Goal: Answer question/provide support

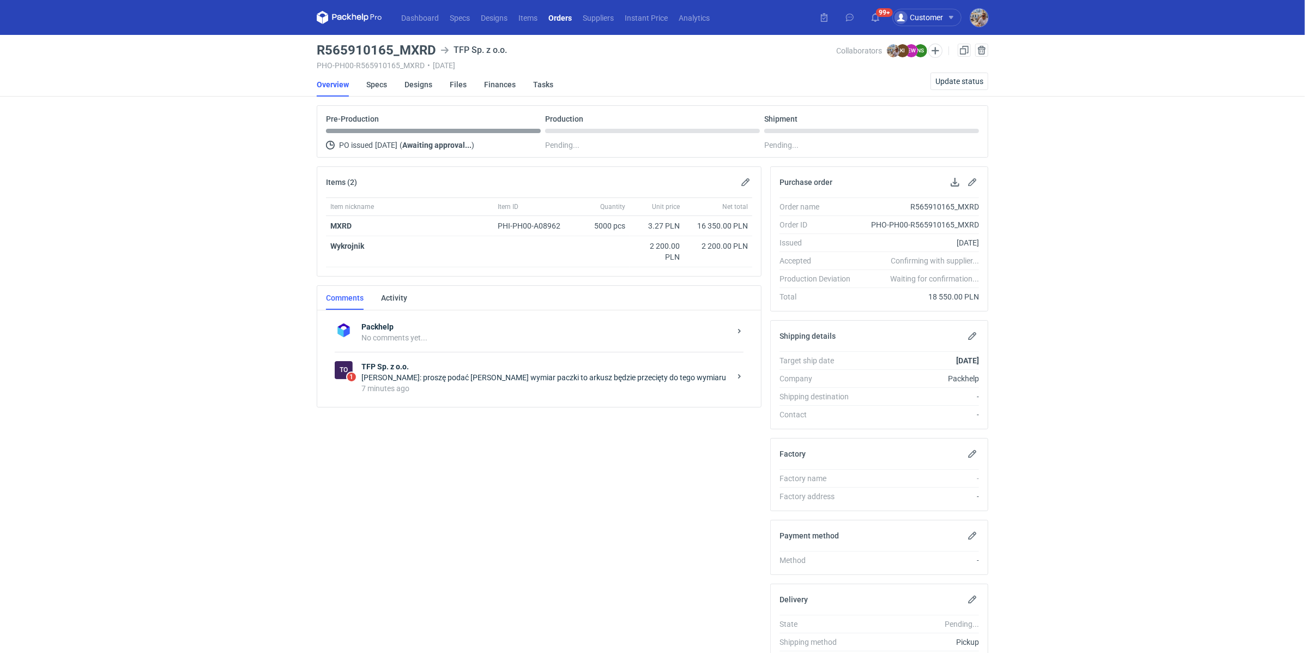
click at [504, 377] on div "Natalia Stępak: proszę podać max wymiar paczki to arkusz będzie przecięty do te…" at bounding box center [545, 377] width 369 height 11
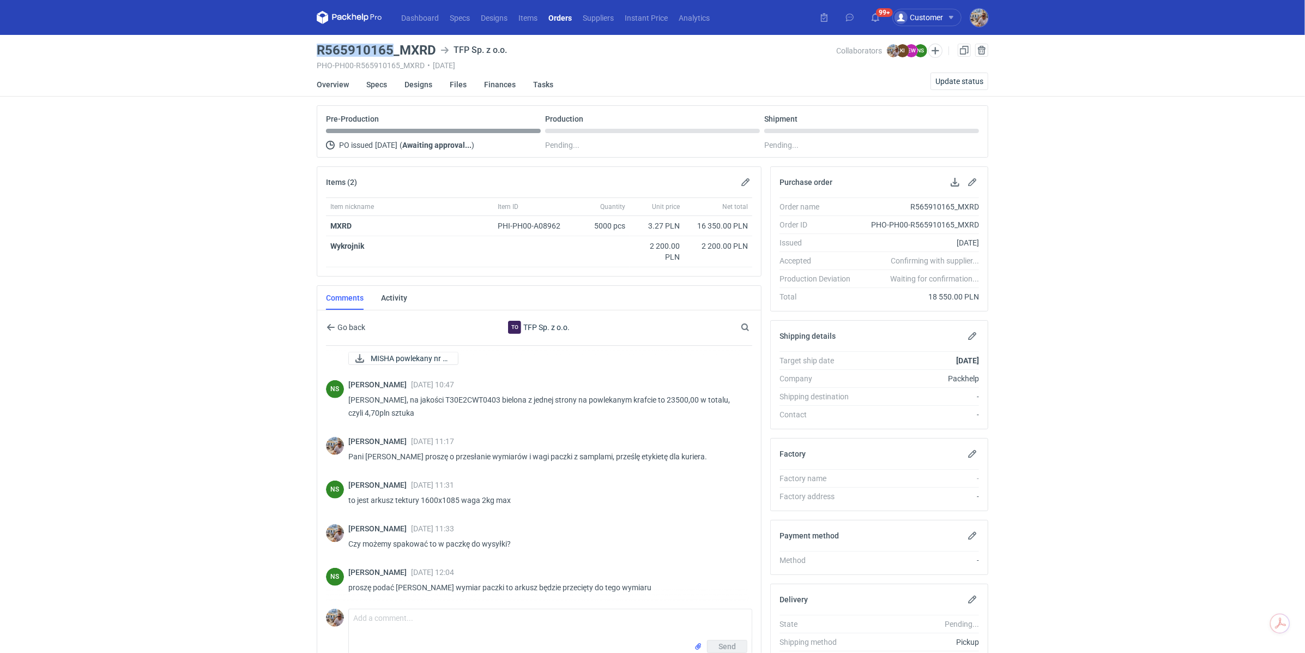
drag, startPoint x: 392, startPoint y: 47, endPoint x: 320, endPoint y: 46, distance: 72.0
click at [320, 46] on h3 "R565910165_MXRD" at bounding box center [376, 50] width 119 height 13
copy h3 "R565910165"
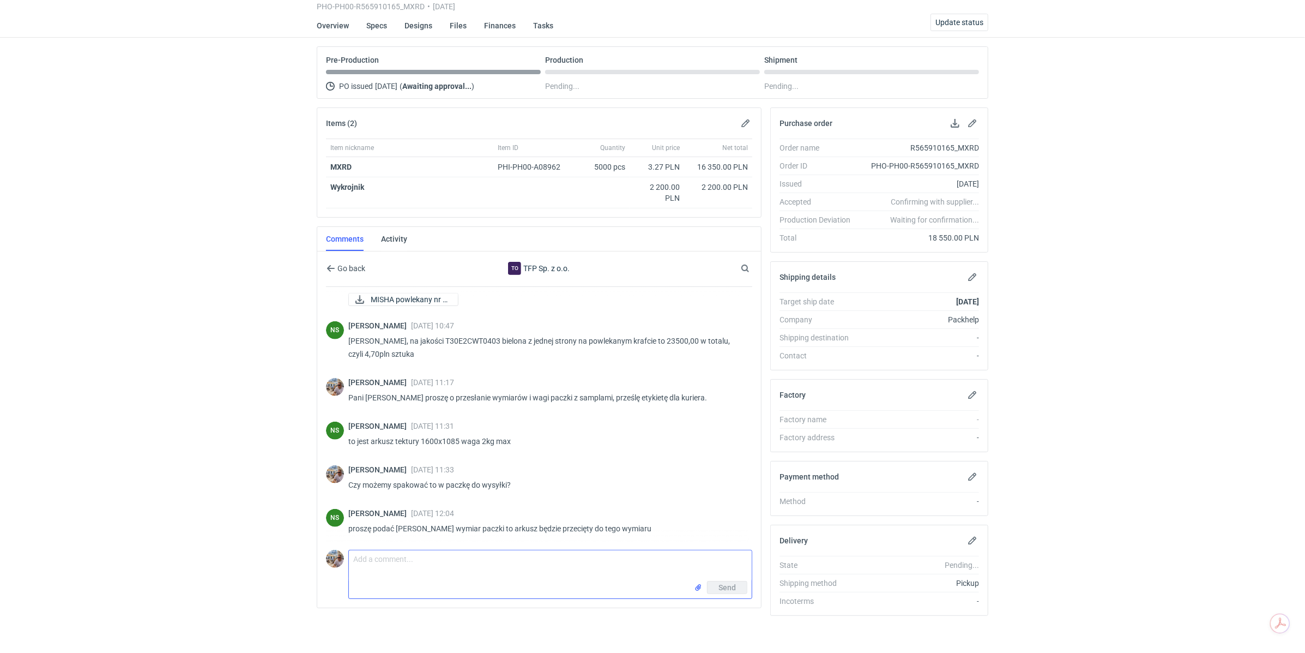
click at [426, 565] on textarea "Comment message" at bounding box center [550, 565] width 403 height 31
paste textarea "Paczka 1mx60cmx6cm waga do 1kg"
type textarea "Pani Natalo możemy zapakować tak jak ostatnio? Paczka 1mx60cmx6cm waga do 1kg"
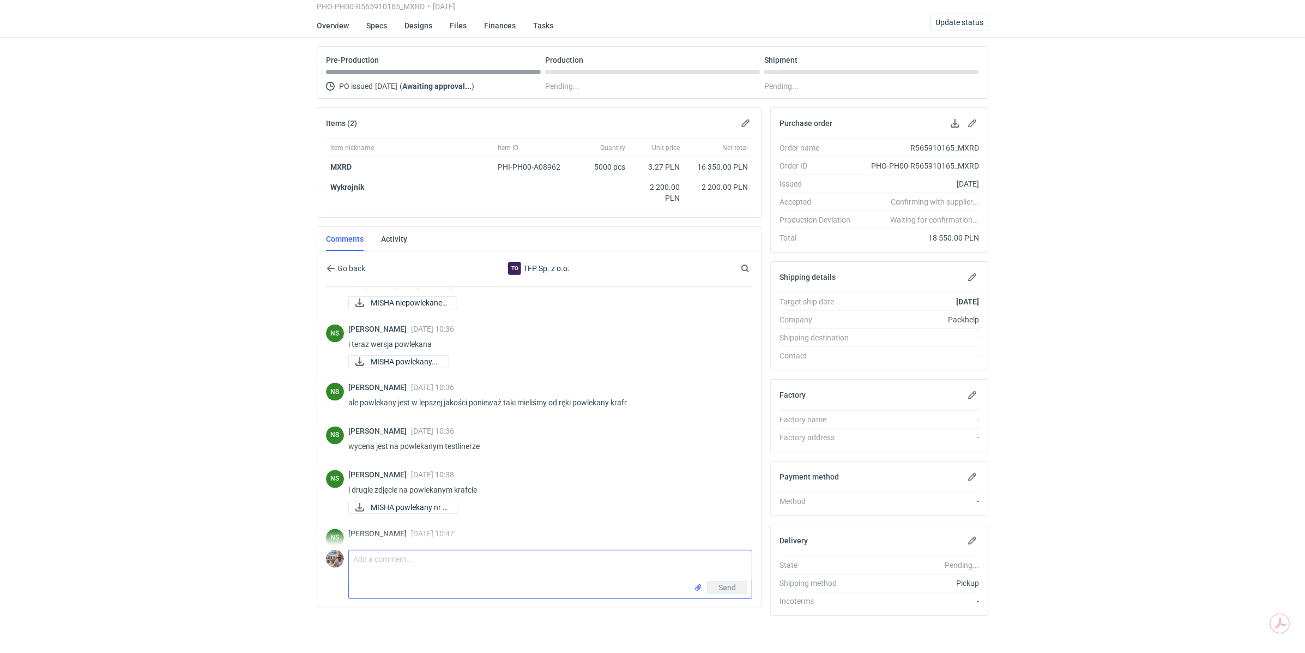
scroll to position [1891, 0]
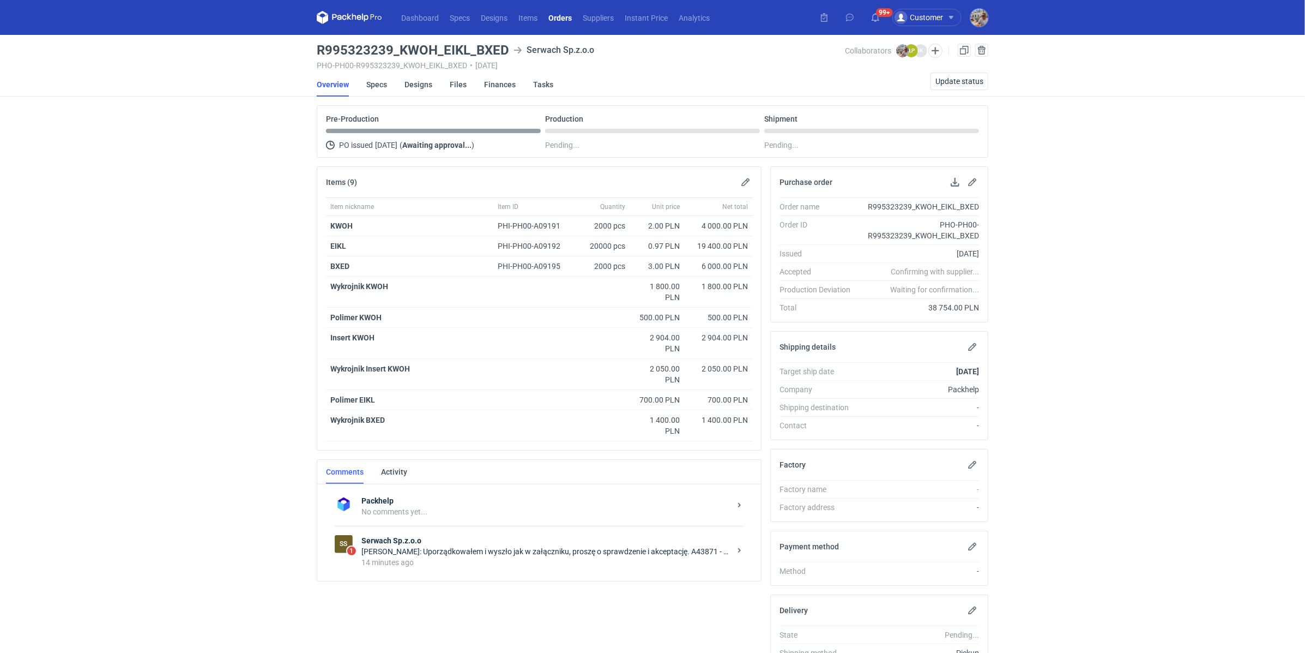
click at [518, 551] on div "[PERSON_NAME]: Uporządkowałem i wyszło jak w załączniku, proszę o sprawdzenie i…" at bounding box center [545, 551] width 369 height 11
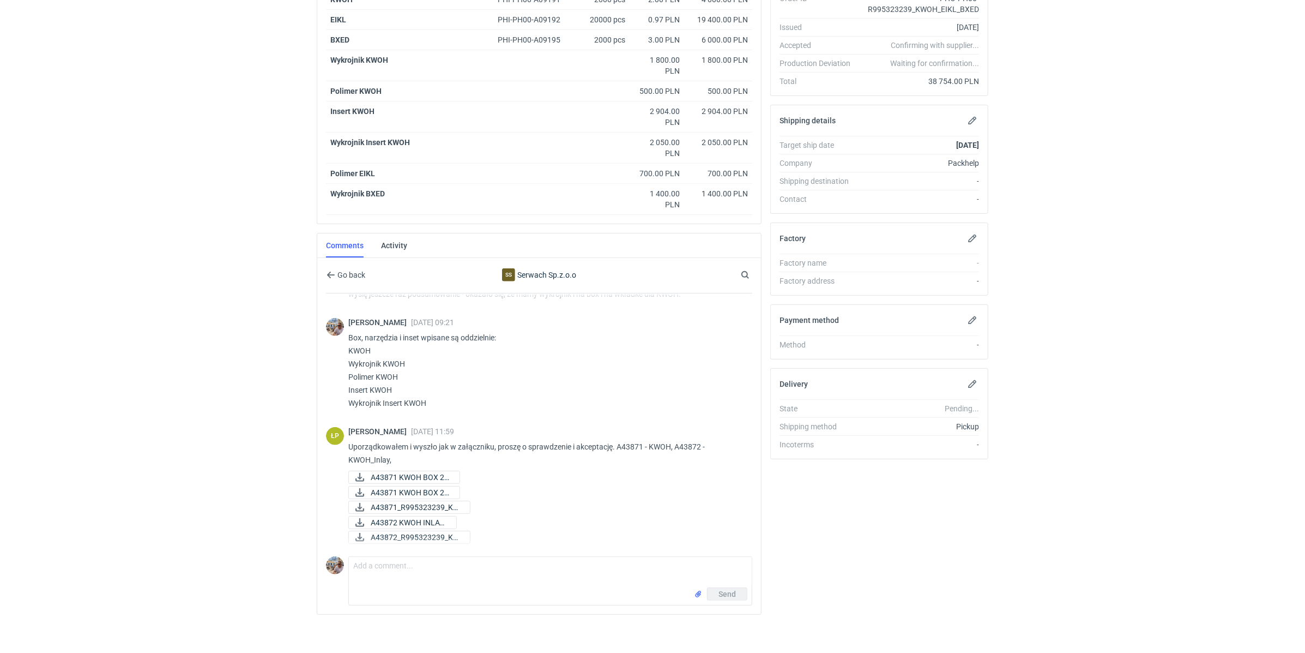
scroll to position [946, 0]
click at [411, 472] on span "A43871 KWOH BOX 24..." at bounding box center [411, 478] width 80 height 12
click at [420, 502] on span "A43871_R995323239_KW..." at bounding box center [416, 508] width 91 height 12
click at [420, 490] on span "A43871 KWOH BOX 24..." at bounding box center [411, 493] width 80 height 12
click at [421, 517] on span "A43872 KWOH INLAY ..." at bounding box center [409, 523] width 77 height 12
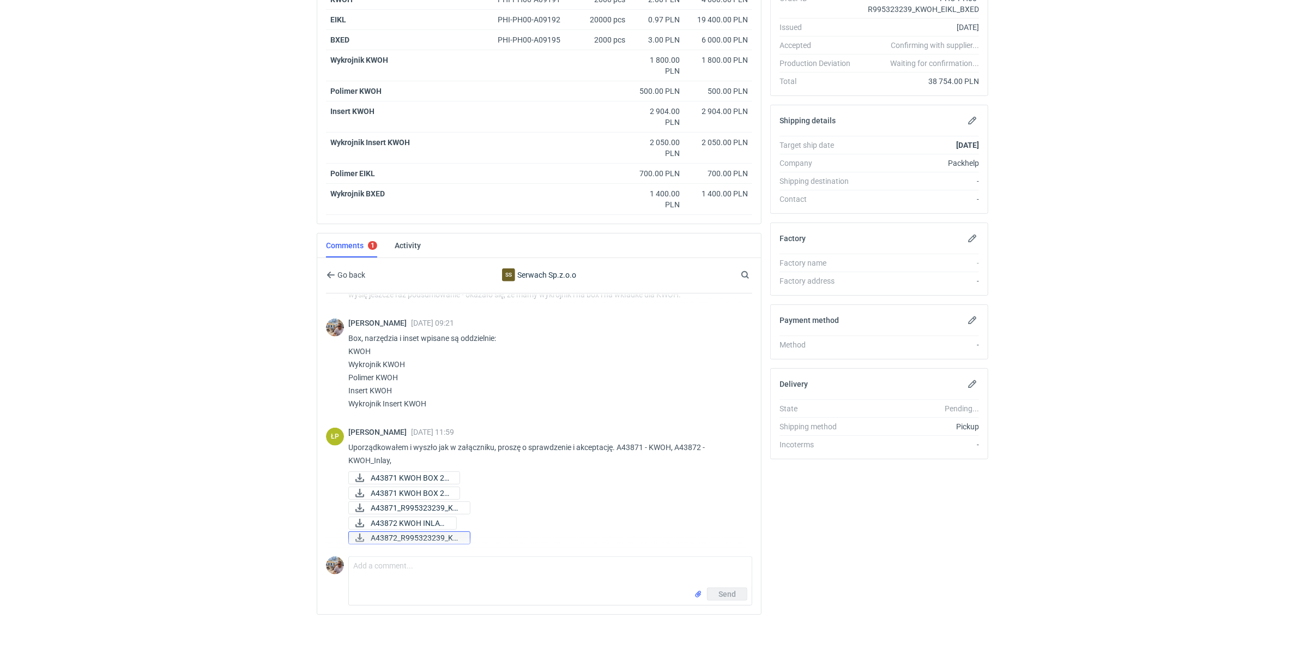
click at [421, 532] on span "A43872_R995323239_KW..." at bounding box center [416, 538] width 91 height 12
click at [415, 473] on span "A43871 KWOH BOX 24..." at bounding box center [411, 478] width 80 height 12
click at [408, 480] on div "Łukasz Postawa 09 Oct 2025 11:59 Uporządkowałem i wyszło jak w załączniku, pros…" at bounding box center [545, 486] width 395 height 119
click at [405, 487] on span "A43871 KWOH BOX 24..." at bounding box center [411, 493] width 80 height 12
click at [410, 503] on span "A43871_R995323239_KW..." at bounding box center [416, 508] width 91 height 12
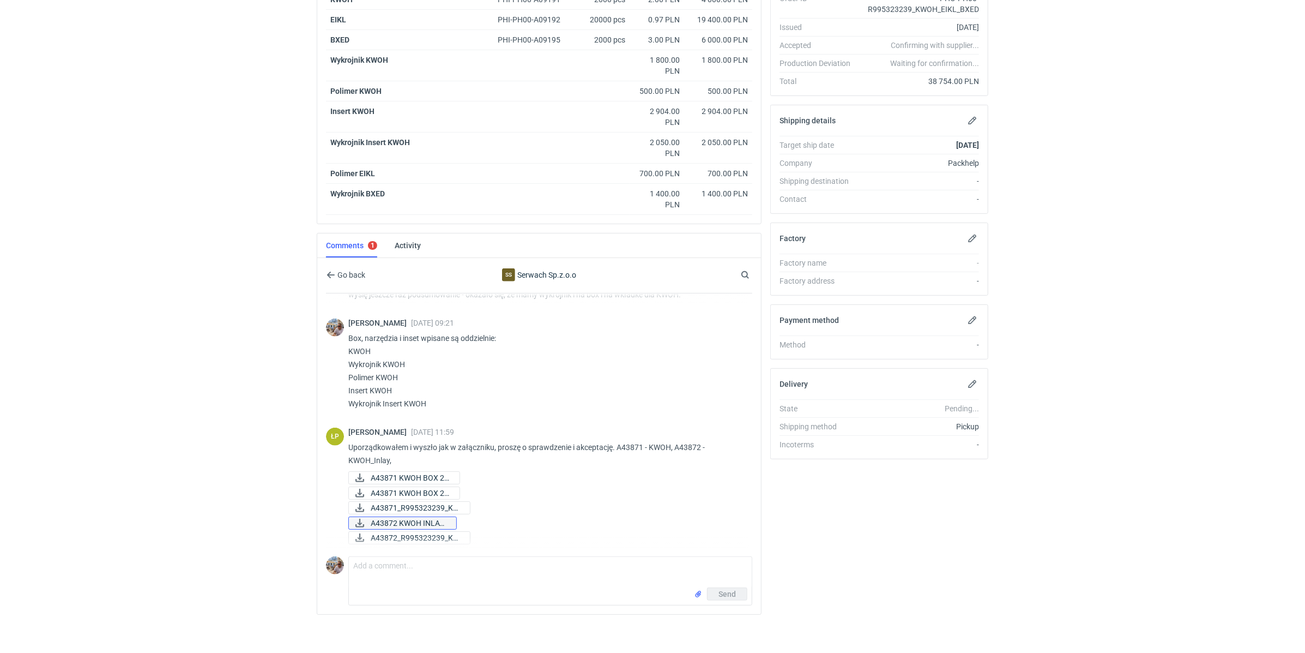
click at [409, 518] on span "A43872 KWOH INLAY ..." at bounding box center [409, 523] width 77 height 12
click at [407, 532] on span "A43872_R995323239_KW..." at bounding box center [416, 538] width 91 height 12
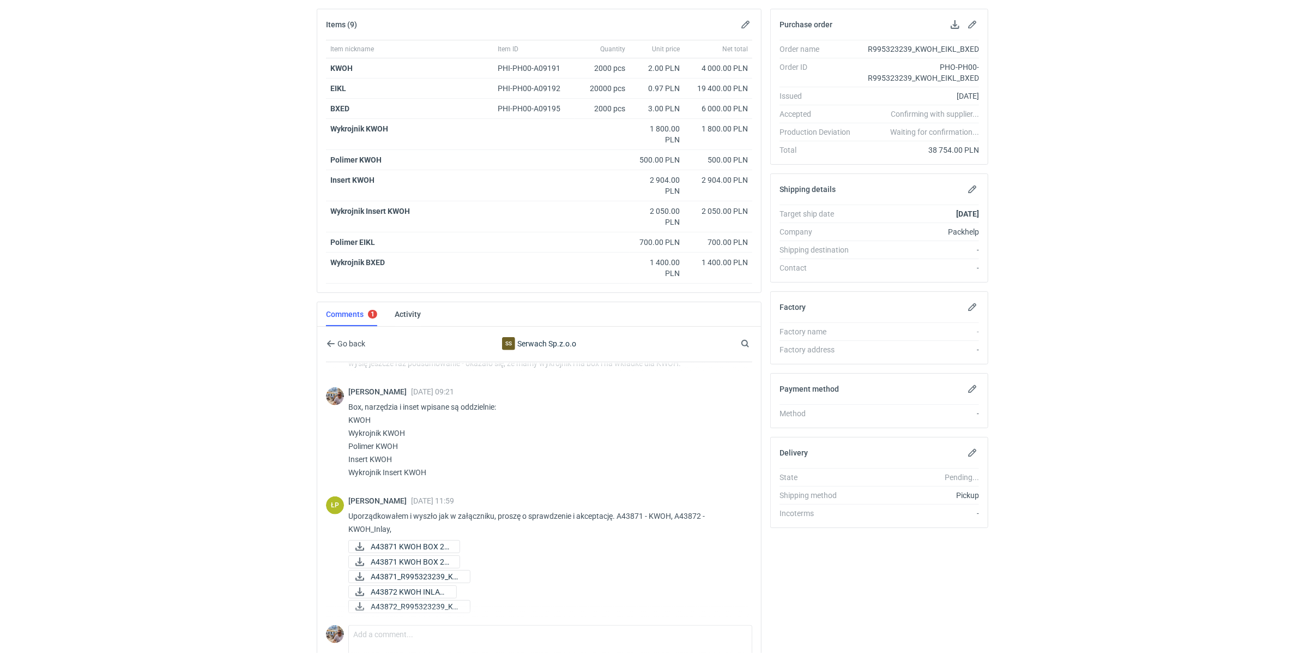
scroll to position [83, 0]
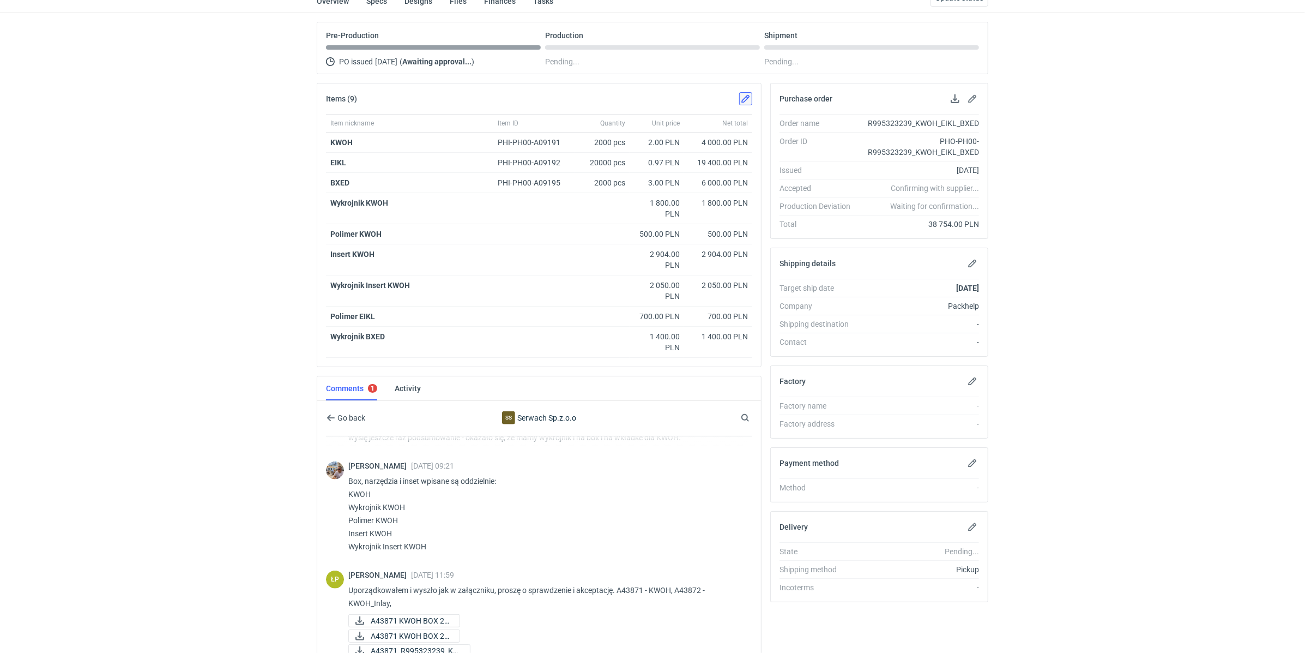
click at [745, 97] on button "button" at bounding box center [745, 98] width 13 height 13
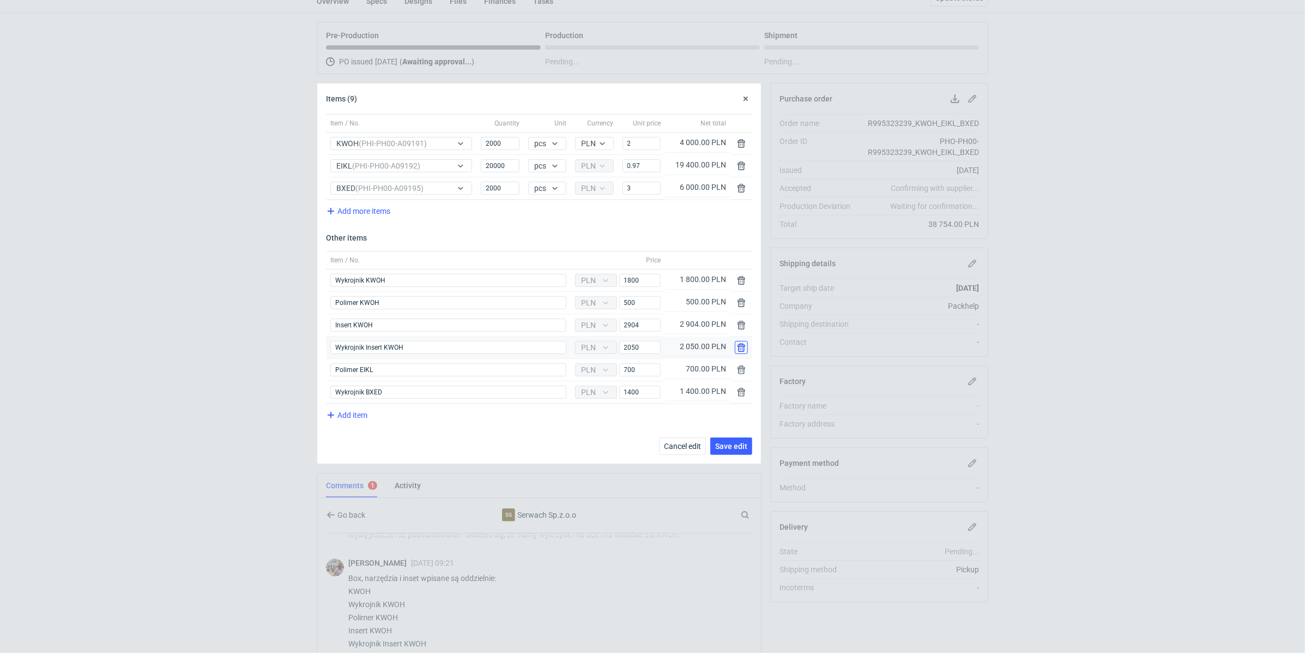
click at [744, 343] on button "button" at bounding box center [741, 347] width 13 height 13
type input "Polimer EIKL"
type input "700"
type input "Wykrojnik BXED"
type input "1400"
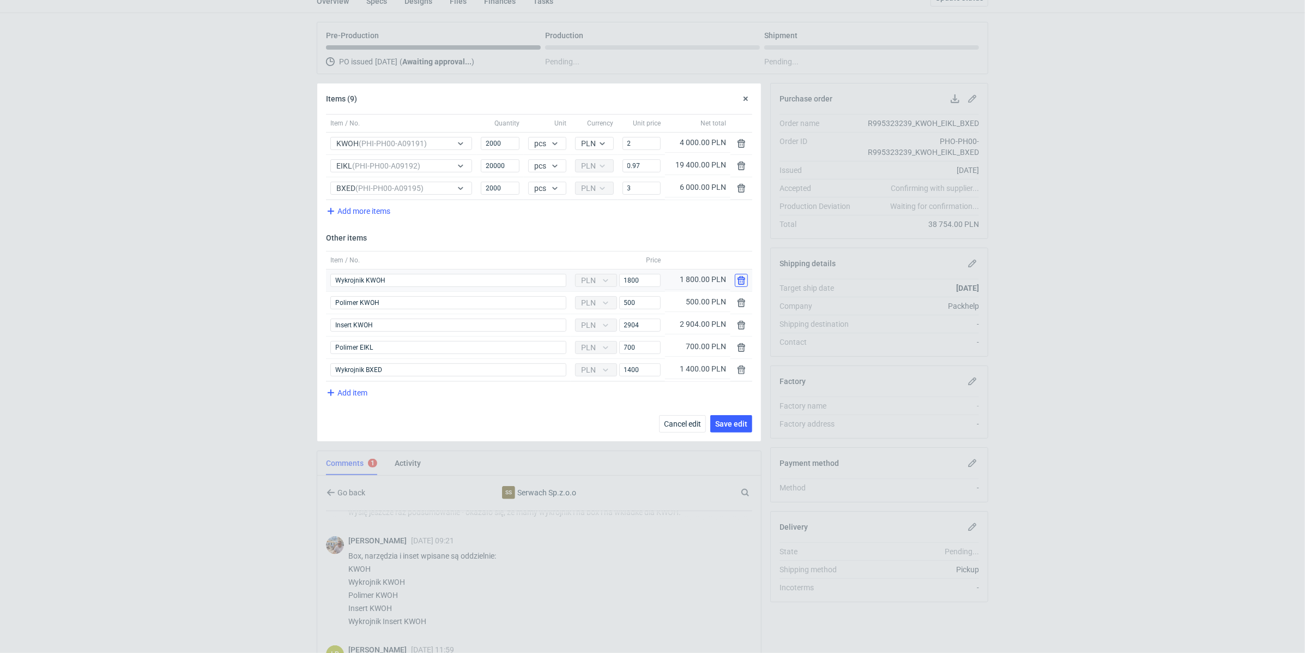
click at [740, 279] on button "button" at bounding box center [741, 280] width 13 height 13
type input "Polimer KWOH"
type input "500"
type input "Insert KWOH"
type input "2904"
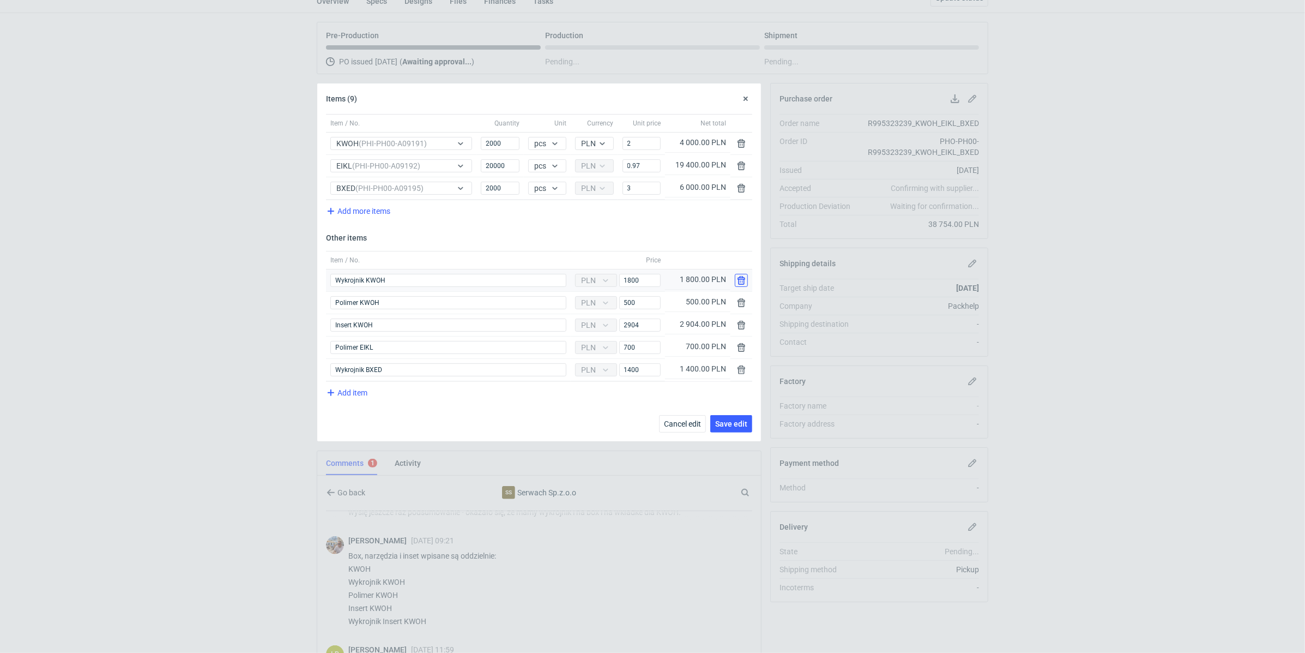
type input "Polimer EIKL"
type input "700"
type input "Wykrojnik BXED"
type input "1400"
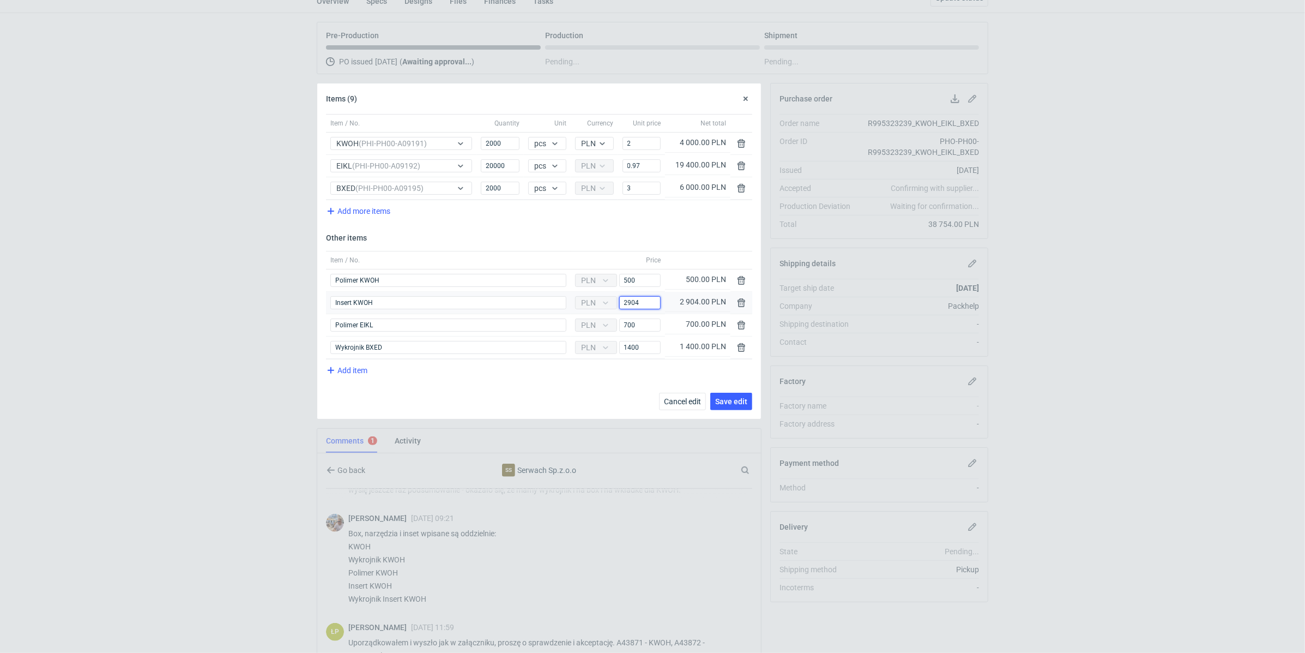
drag, startPoint x: 648, startPoint y: 299, endPoint x: 609, endPoint y: 292, distance: 39.9
click at [609, 292] on div "Currency PLN Price 2904" at bounding box center [618, 303] width 94 height 22
type input "2856"
click at [734, 387] on div "Item / No. Quantity Unit Currency Unit price Net total Item / No. KWOH (PHI-PH0…" at bounding box center [539, 266] width 444 height 305
click at [733, 397] on span "Save edit" at bounding box center [731, 401] width 32 height 8
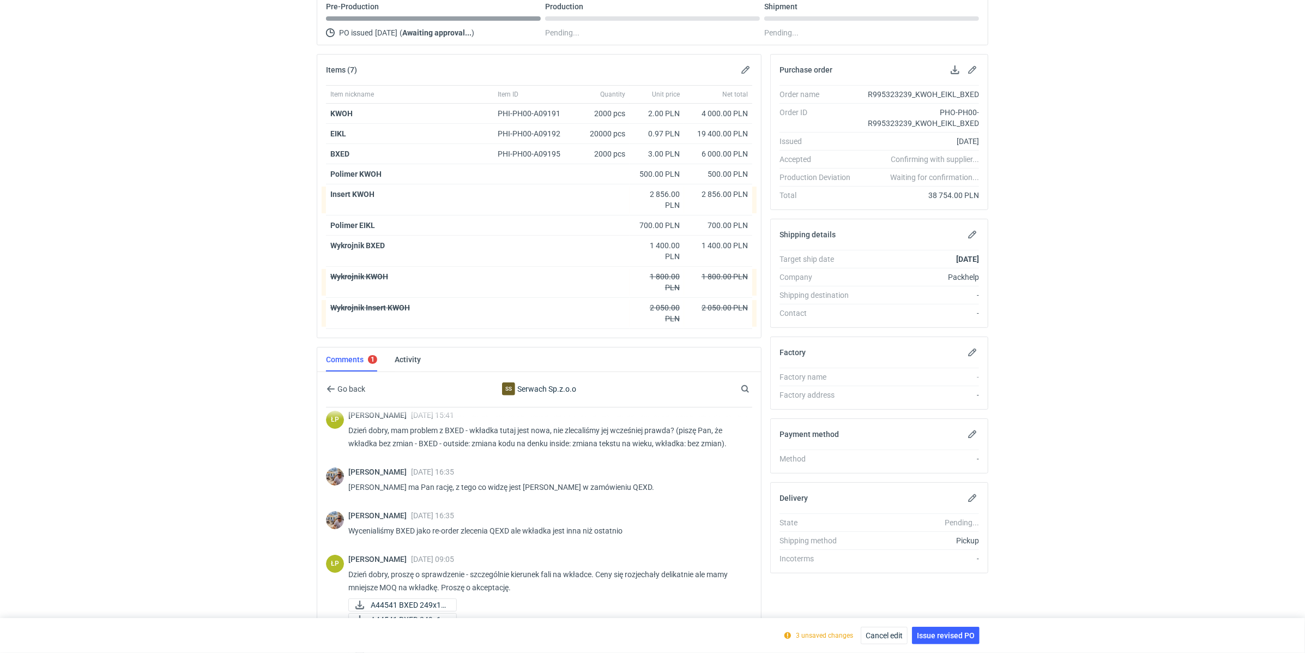
scroll to position [226, 0]
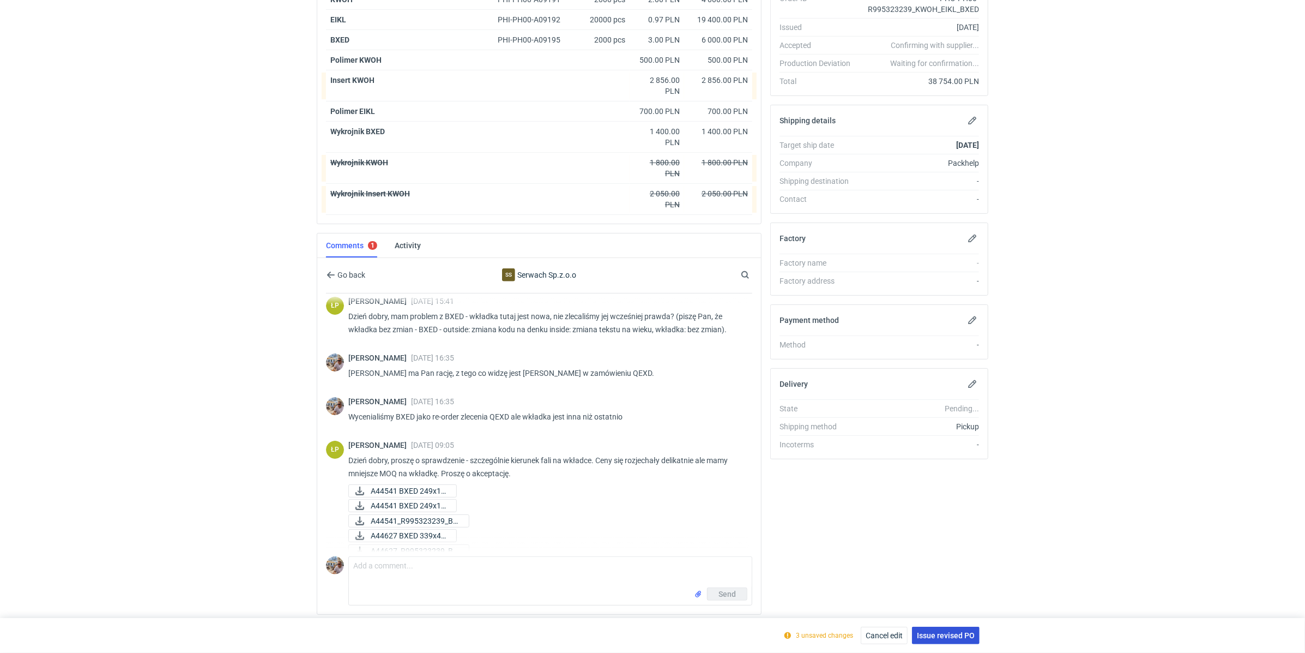
click at [957, 631] on span "Issue revised PO" at bounding box center [946, 635] width 58 height 8
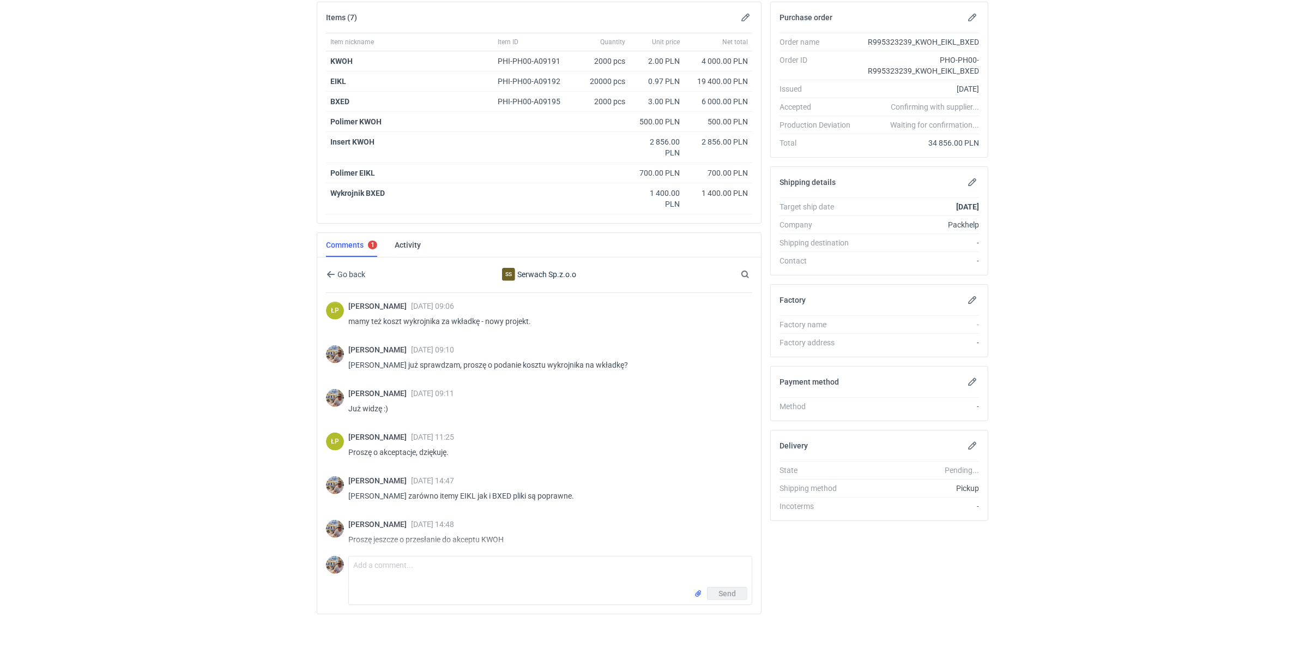
scroll to position [946, 0]
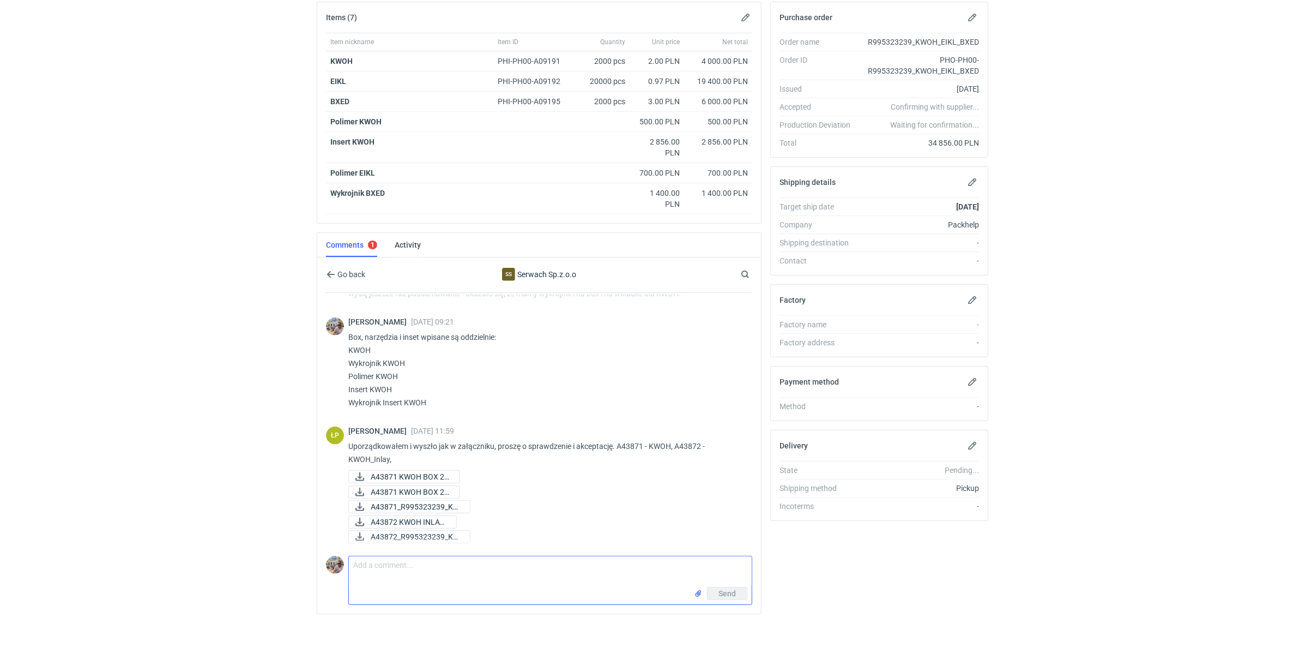
click at [448, 567] on textarea "Comment message" at bounding box center [550, 571] width 403 height 31
type textarea "P"
click at [407, 518] on span "A43872 KWOH INLAY ..." at bounding box center [409, 522] width 77 height 12
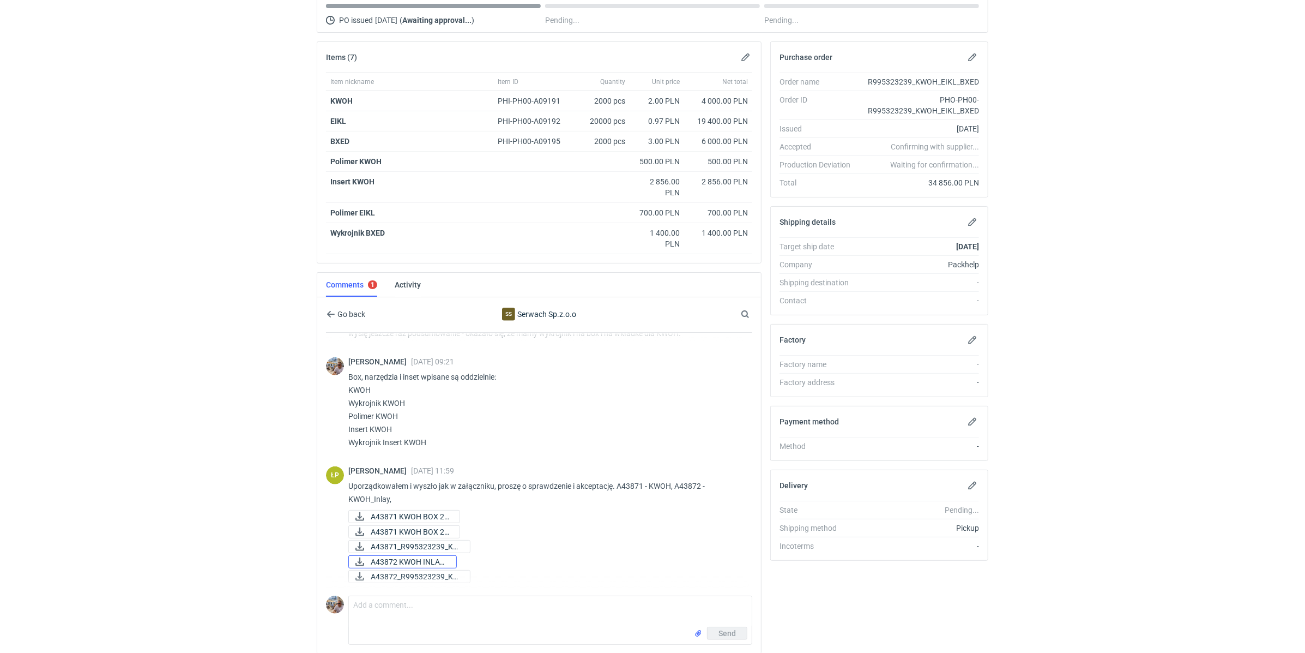
scroll to position [0, 0]
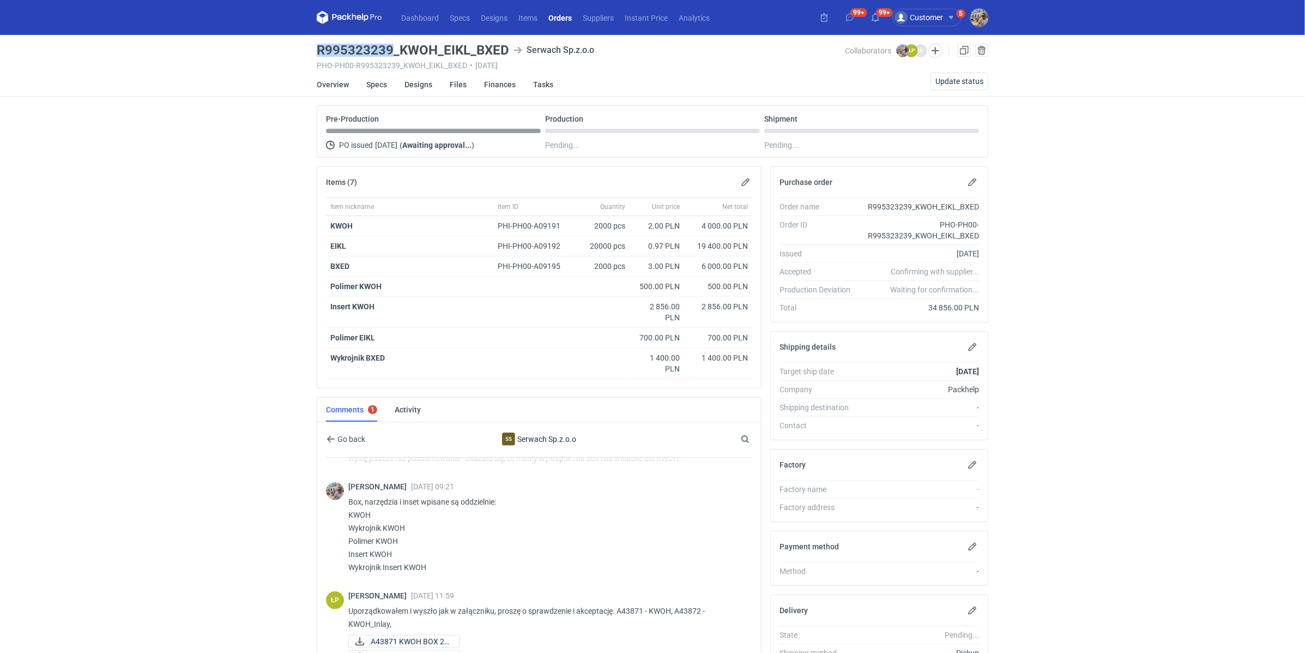
drag, startPoint x: 393, startPoint y: 50, endPoint x: 319, endPoint y: 46, distance: 73.7
click at [319, 46] on h3 "R995323239_KWOH_EIKL_BXED" at bounding box center [413, 50] width 192 height 13
copy h3 "R995323239"
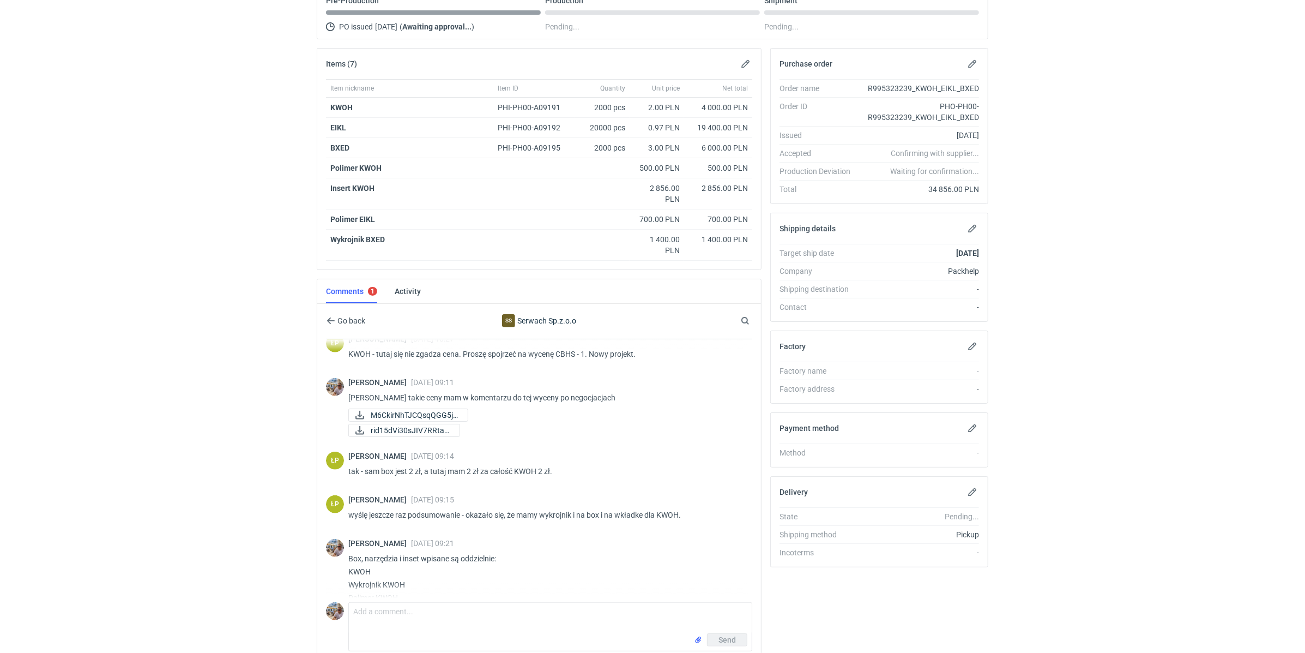
scroll to position [946, 0]
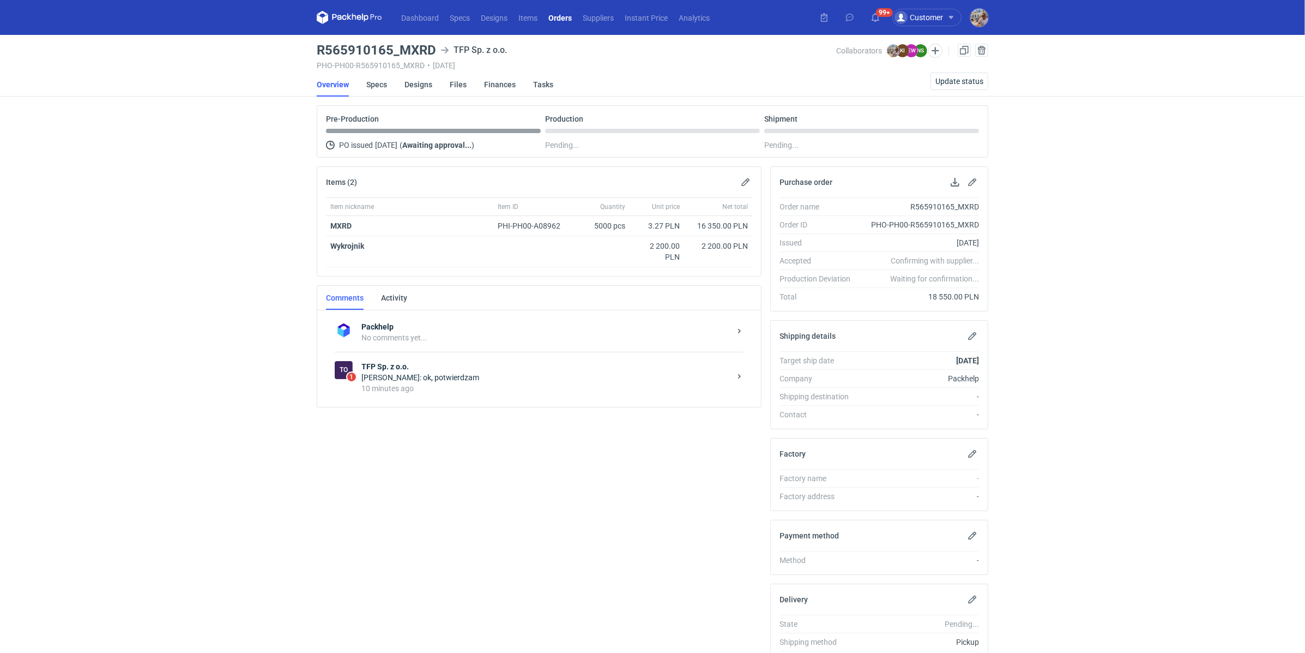
click at [486, 378] on div "Natalia Stępak: ok, potwierdzam" at bounding box center [545, 377] width 369 height 11
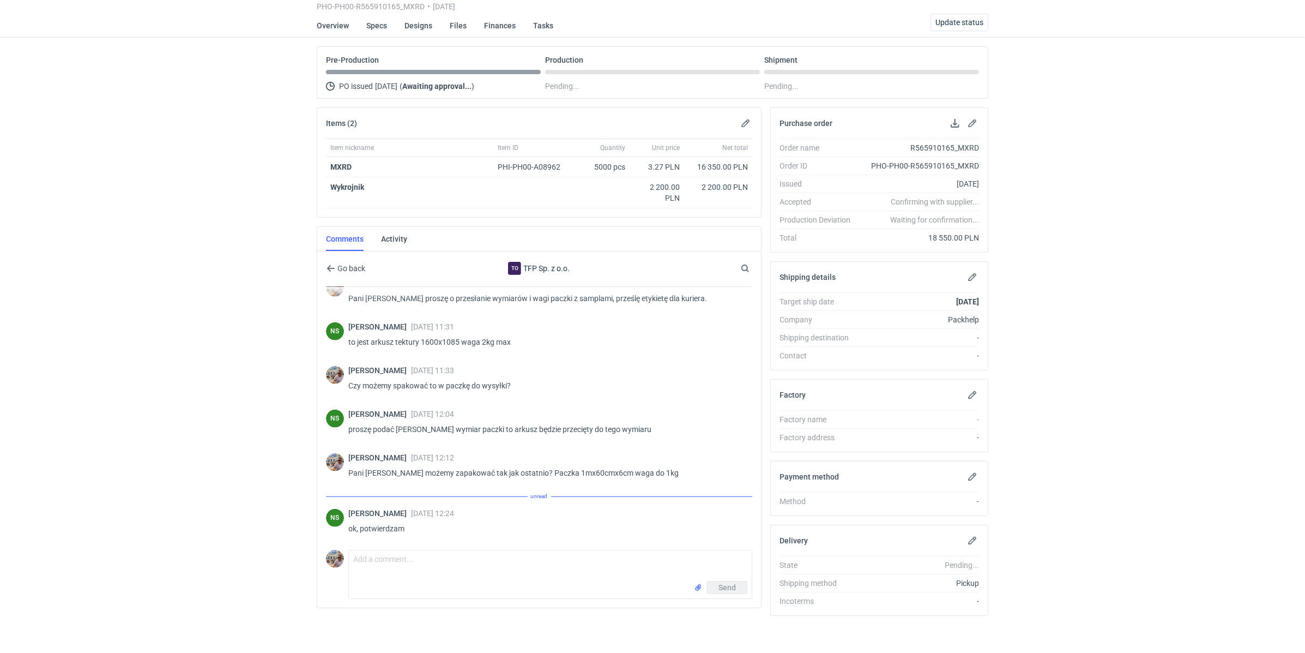
scroll to position [727, 0]
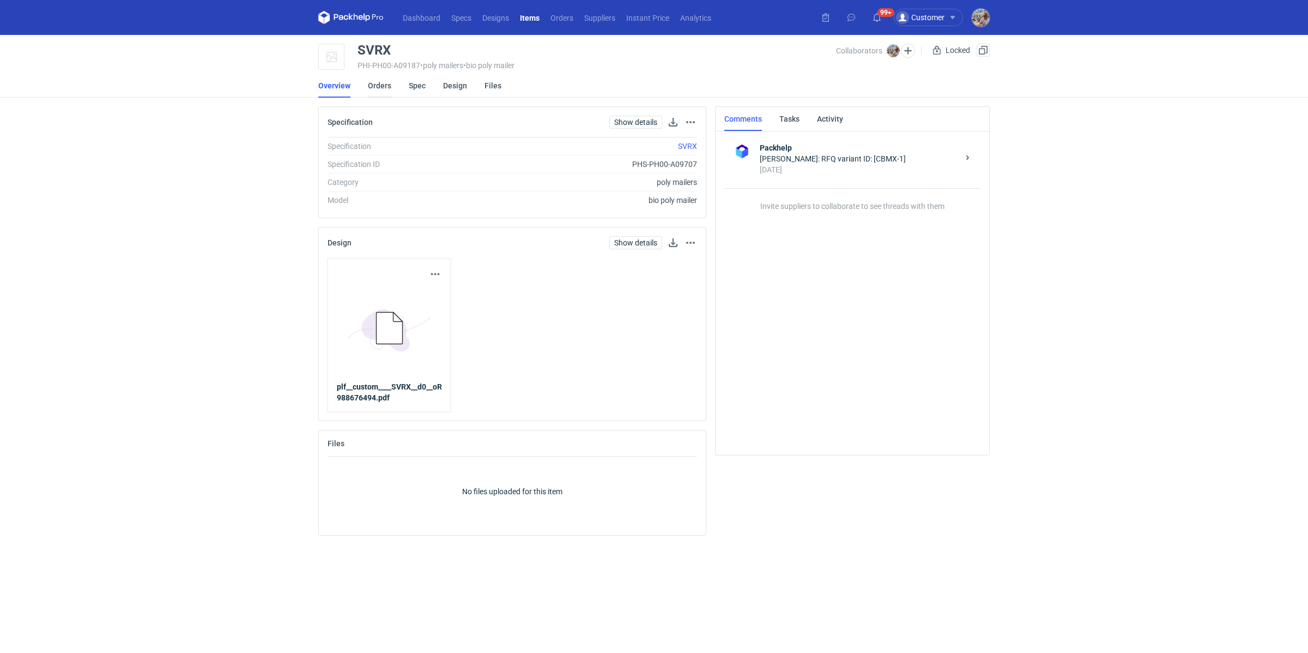
click at [374, 88] on link "Orders" at bounding box center [379, 86] width 23 height 24
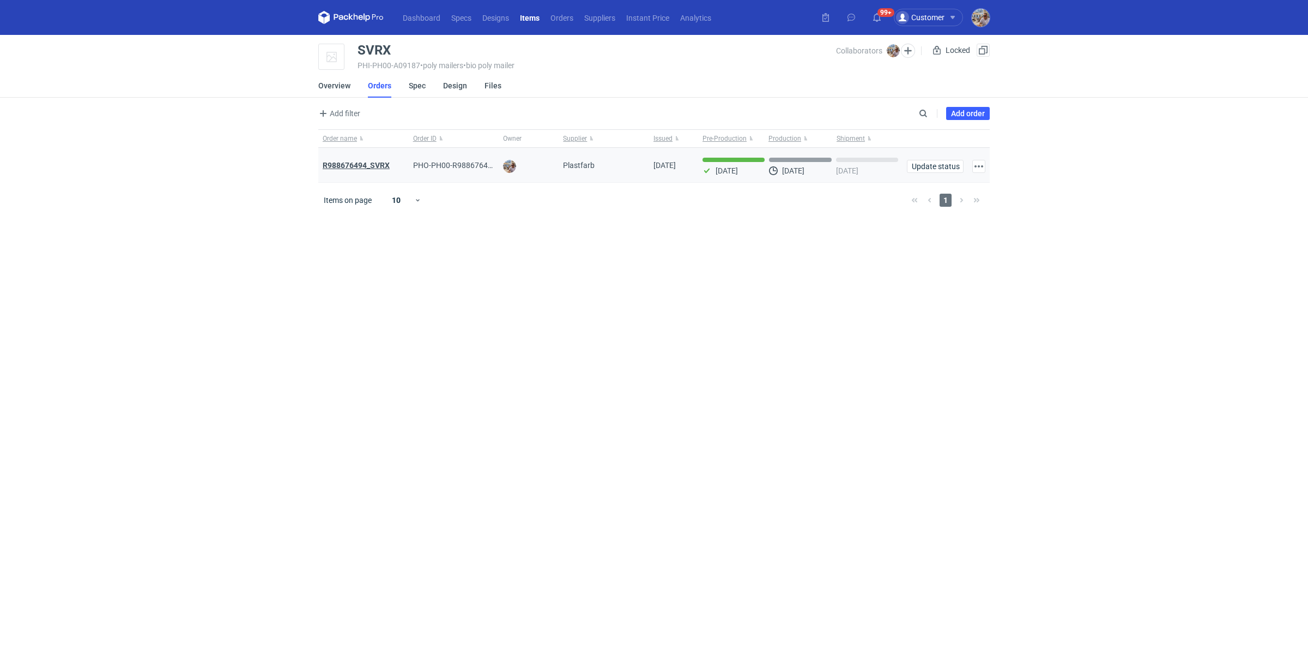
click at [357, 162] on strong "R988676494_SVRX" at bounding box center [356, 165] width 67 height 9
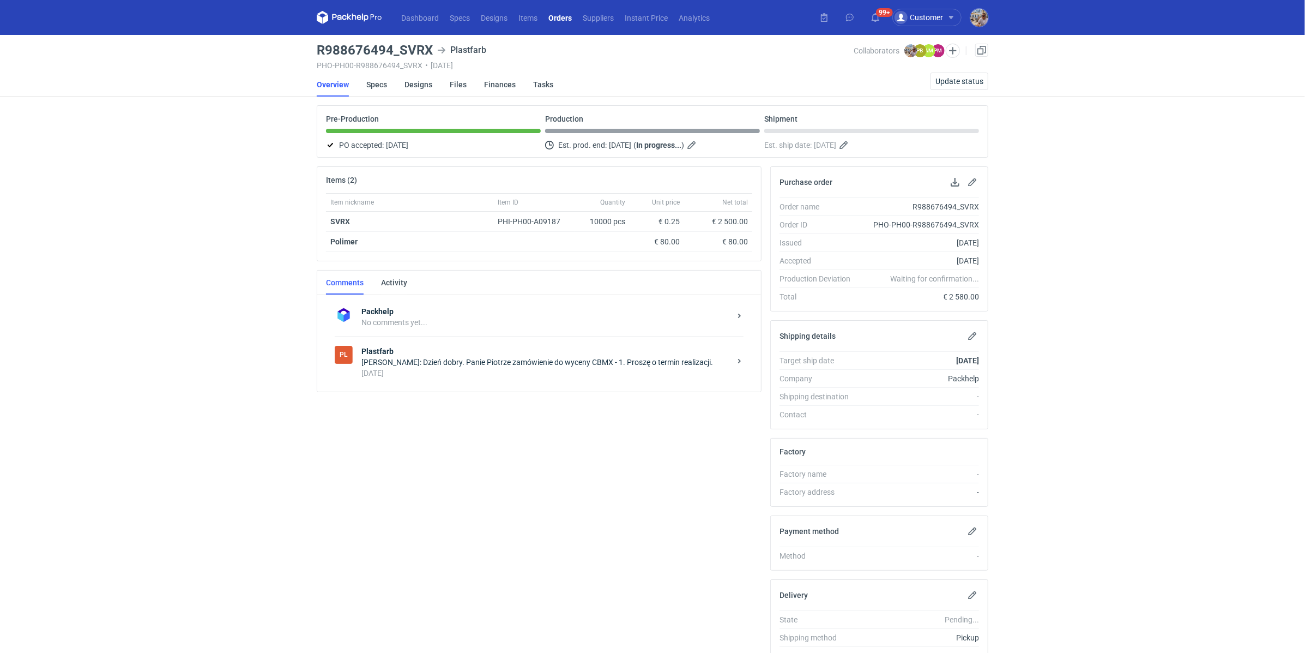
click at [489, 367] on div "9 days ago" at bounding box center [545, 372] width 369 height 11
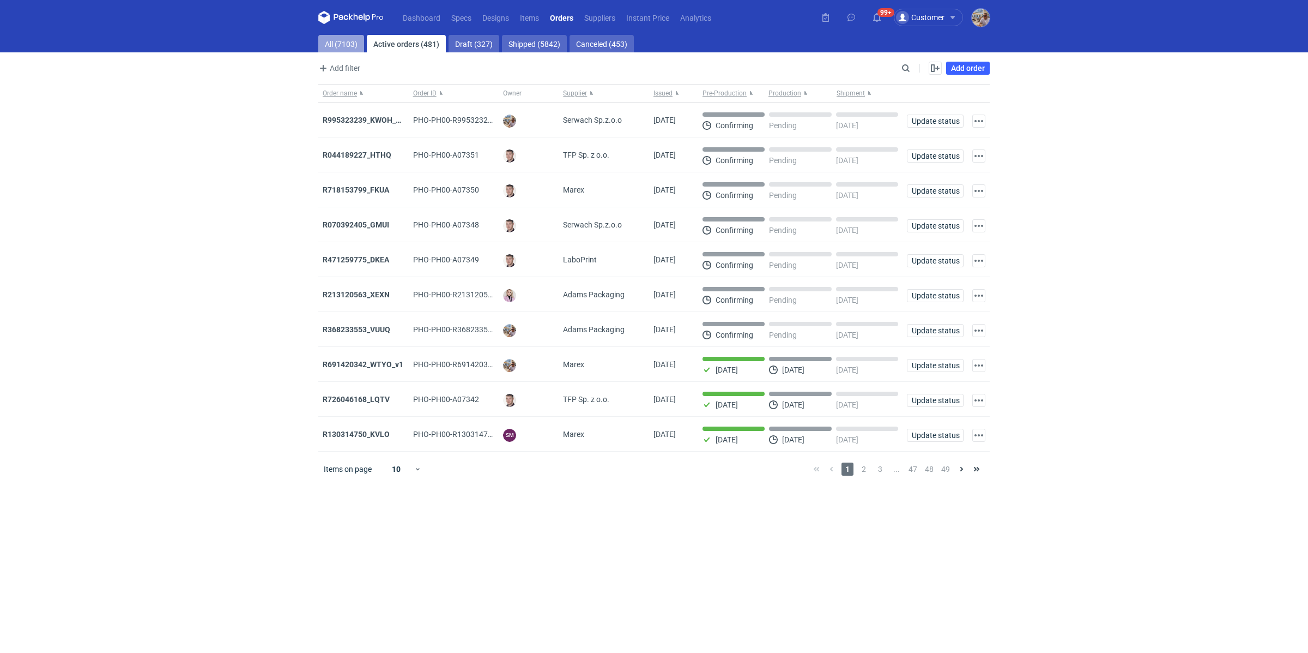
click at [328, 38] on link "All (7103)" at bounding box center [341, 43] width 46 height 17
click at [901, 68] on input "Search" at bounding box center [859, 68] width 108 height 13
click at [878, 69] on input "Search" at bounding box center [859, 68] width 108 height 13
paste input "OMCT"
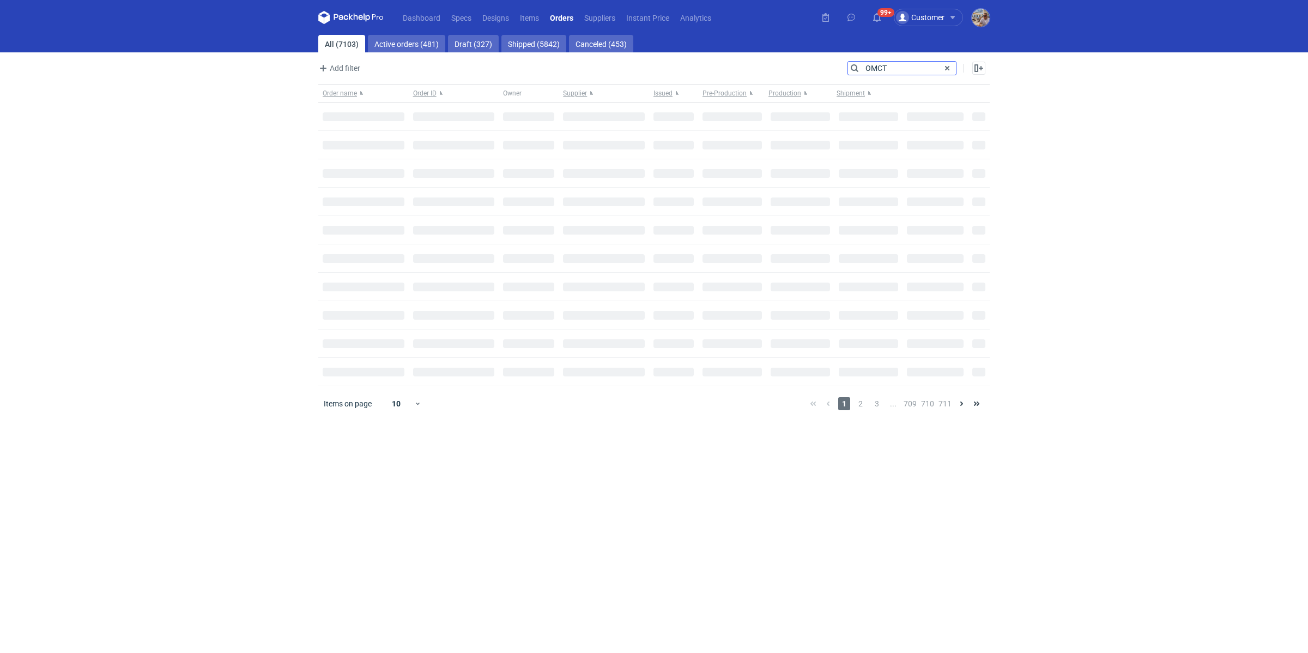
type input "OMCT"
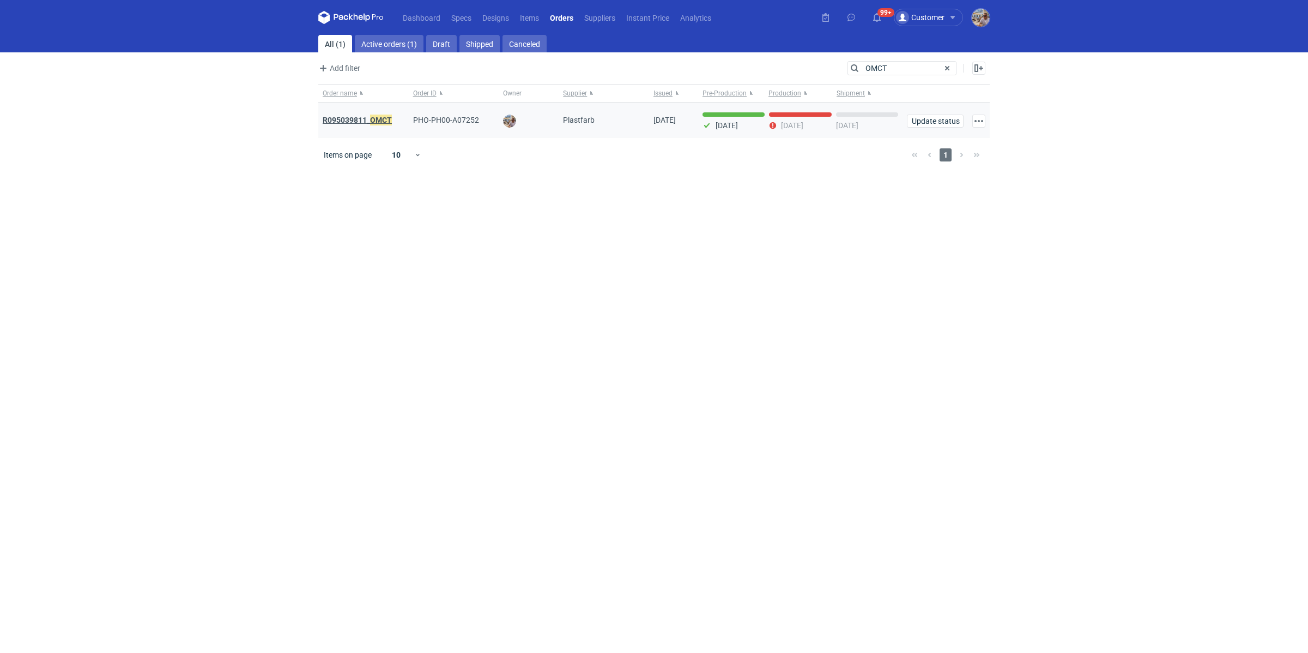
click at [360, 118] on strong "R095039811_ OMCT" at bounding box center [357, 120] width 69 height 12
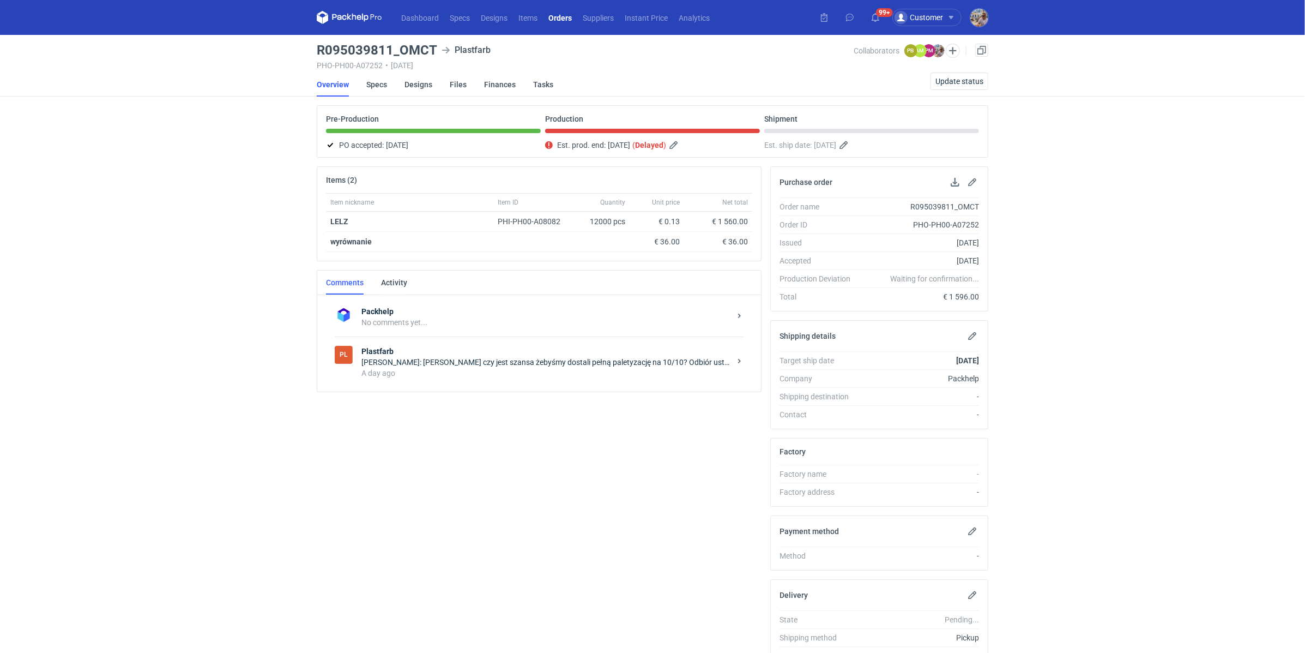
click at [492, 349] on strong "Plastfarb" at bounding box center [545, 351] width 369 height 11
